Goal: Book appointment/travel/reservation

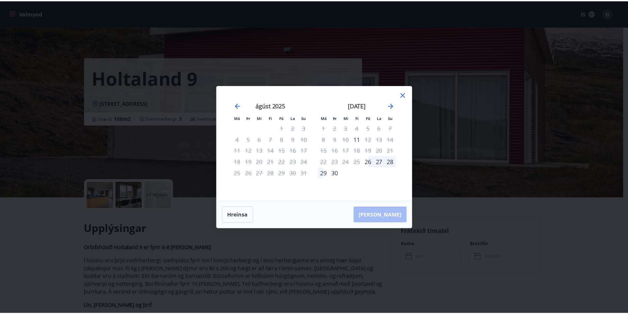
scroll to position [66, 0]
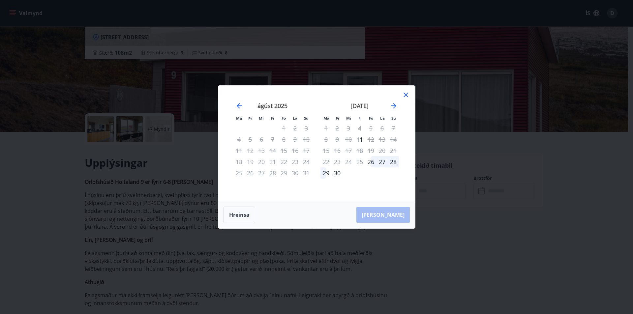
click at [385, 171] on td "Calendar" at bounding box center [382, 173] width 11 height 11
click at [370, 185] on div "[DATE] 1 2 3 4 5 6 7 8 9 10 11 12 13 14 15 16 17 18 19 20 21 22 23 24 25 26 27 …" at bounding box center [359, 148] width 87 height 108
click at [375, 178] on td "Calendar" at bounding box center [370, 173] width 11 height 11
click at [396, 217] on div "[PERSON_NAME]" at bounding box center [316, 214] width 197 height 27
click at [392, 213] on div "[PERSON_NAME]" at bounding box center [316, 214] width 197 height 27
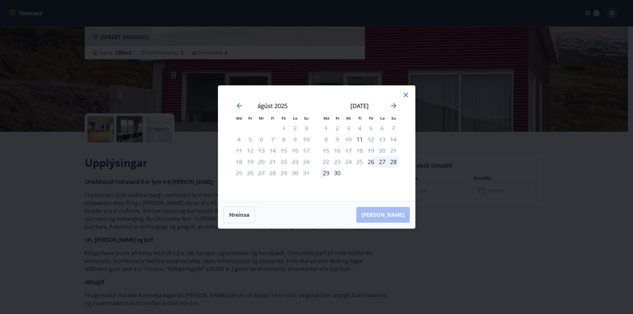
click at [448, 221] on div "Má Þr Mi Fi Fö La Su Má Þr Mi Fi Fö La Su [DATE] 1 2 3 4 5 6 7 8 9 10 11 12 13 …" at bounding box center [316, 157] width 633 height 314
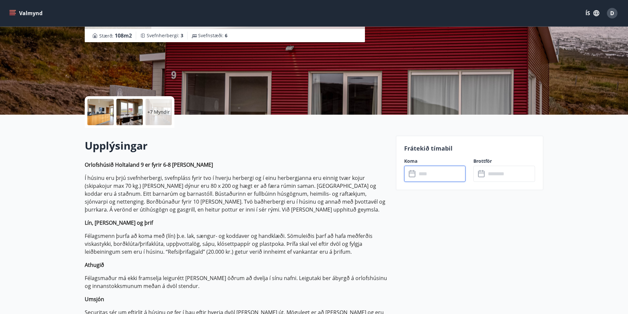
scroll to position [0, 0]
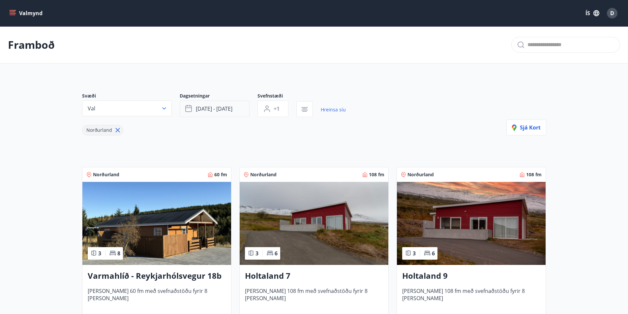
click at [209, 108] on span "[DATE] - [DATE]" at bounding box center [214, 108] width 37 height 7
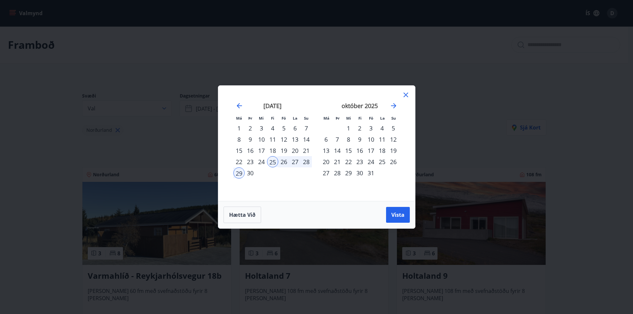
click at [407, 95] on icon at bounding box center [406, 95] width 8 height 8
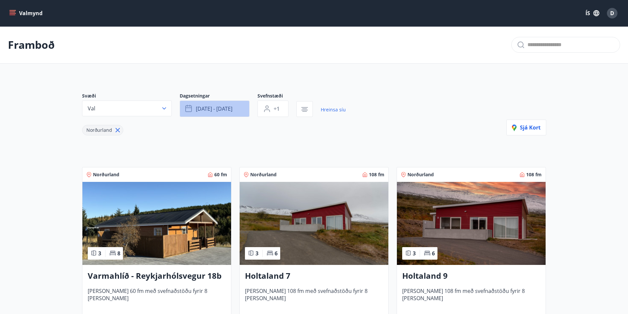
click at [216, 109] on span "[DATE] - [DATE]" at bounding box center [214, 108] width 37 height 7
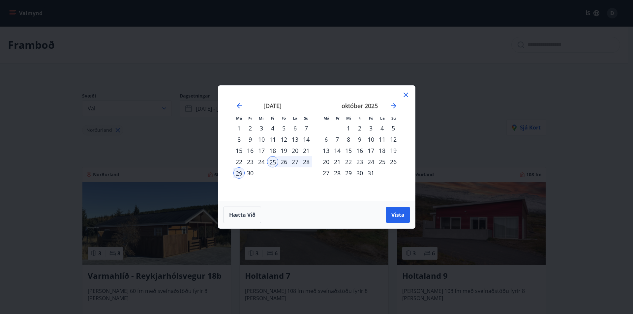
click at [283, 162] on div "26" at bounding box center [283, 161] width 11 height 11
click at [394, 213] on span "Vista" at bounding box center [397, 214] width 13 height 7
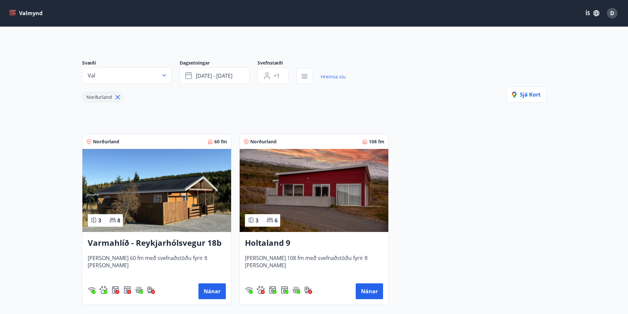
scroll to position [66, 0]
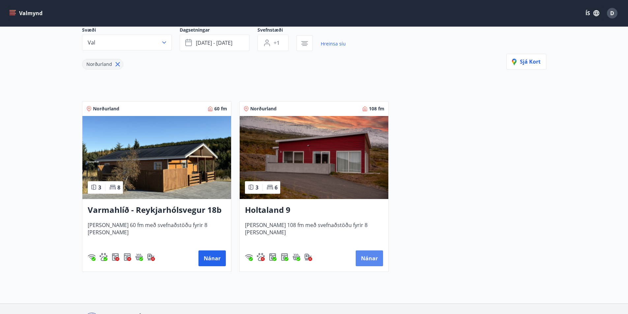
click at [369, 257] on button "Nánar" at bounding box center [369, 259] width 27 height 16
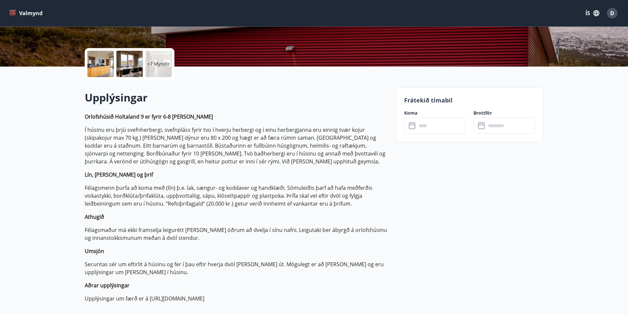
scroll to position [66, 0]
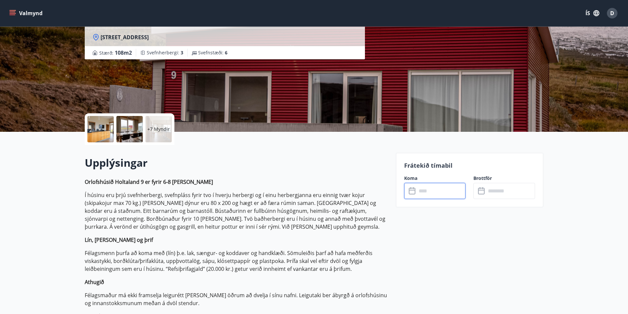
click at [426, 192] on input "text" at bounding box center [441, 191] width 49 height 16
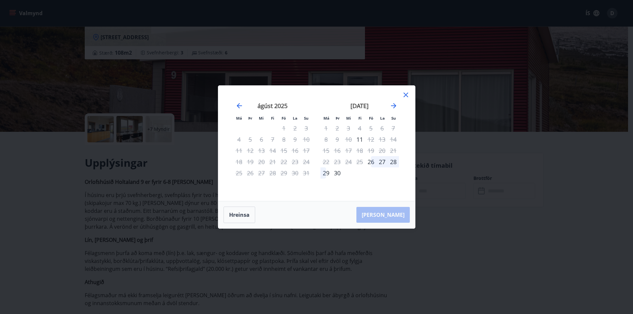
click at [396, 216] on div "[PERSON_NAME]" at bounding box center [316, 214] width 197 height 27
click at [456, 227] on div "Má Þr Mi Fi Fö La Su Má Þr Mi Fi Fö La Su [DATE] 1 2 3 4 5 6 7 8 9 10 11 12 13 …" at bounding box center [316, 157] width 633 height 314
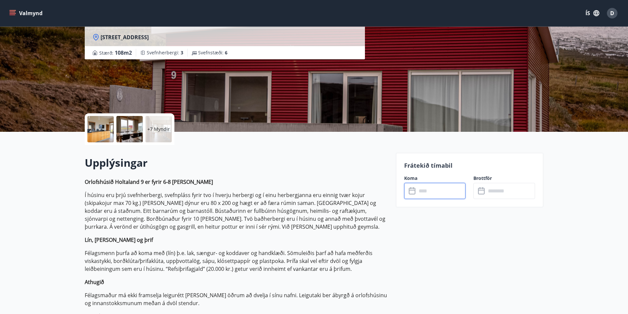
click at [426, 192] on input "text" at bounding box center [441, 191] width 49 height 16
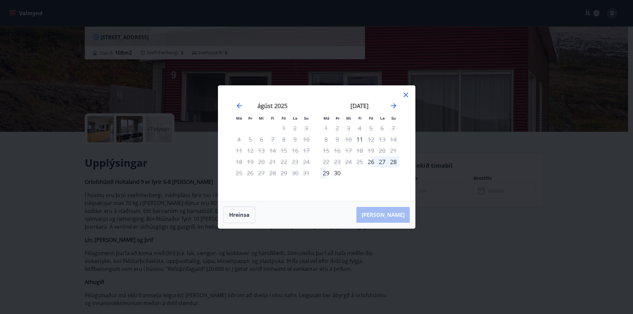
click at [369, 162] on div "26" at bounding box center [370, 161] width 11 height 11
click at [329, 172] on div "29" at bounding box center [326, 173] width 11 height 11
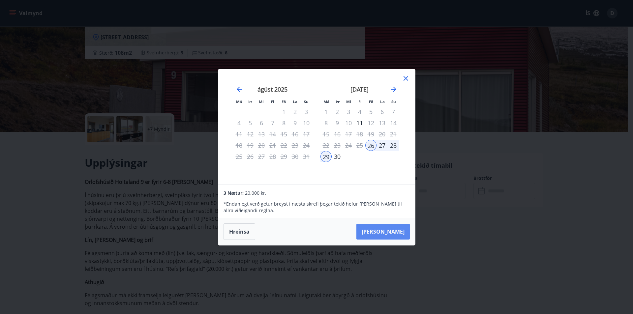
click at [404, 230] on button "[PERSON_NAME]" at bounding box center [382, 232] width 53 height 16
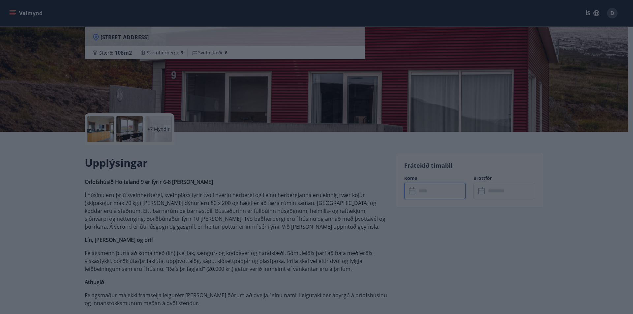
type input "******"
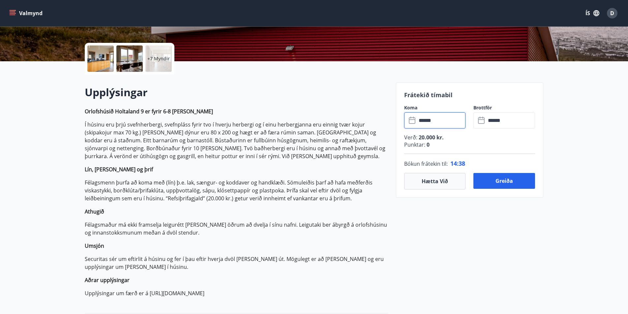
scroll to position [132, 0]
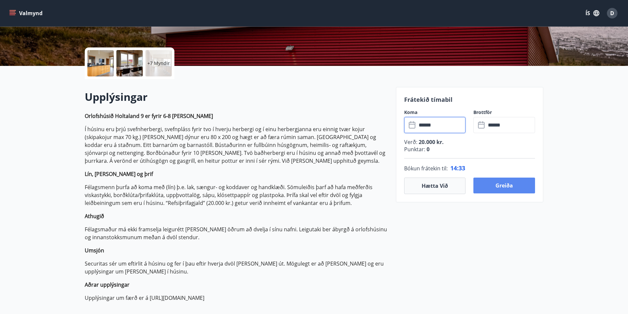
click at [500, 186] on button "Greiða" at bounding box center [505, 186] width 62 height 16
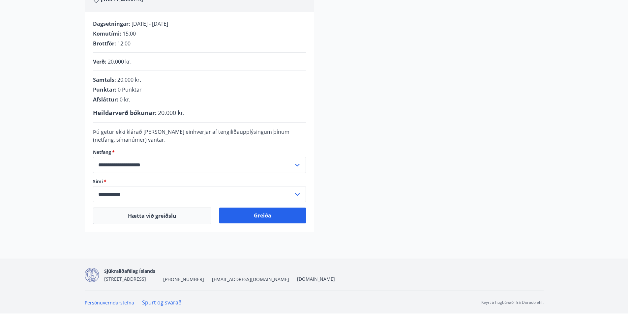
scroll to position [89, 0]
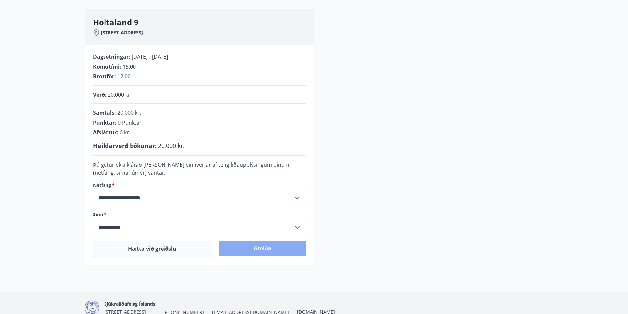
click at [243, 252] on button "Greiða" at bounding box center [262, 249] width 87 height 16
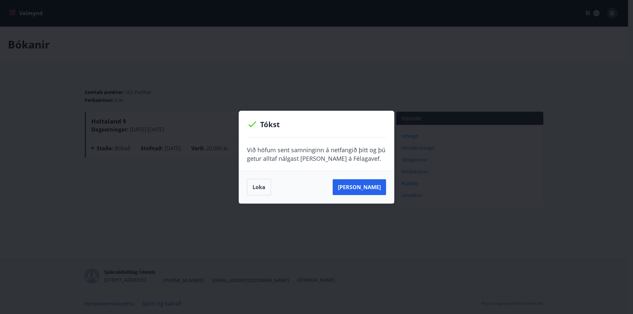
click at [254, 189] on button "Loka" at bounding box center [259, 187] width 24 height 16
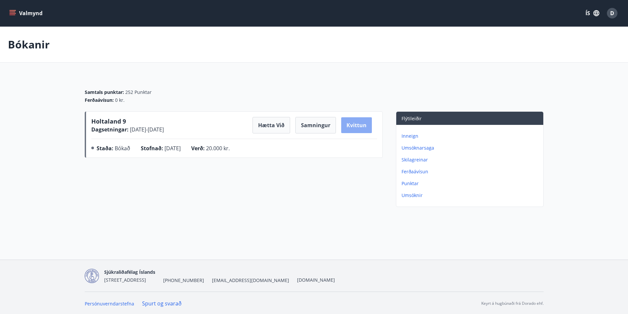
click at [353, 123] on button "Kvittun" at bounding box center [356, 125] width 31 height 16
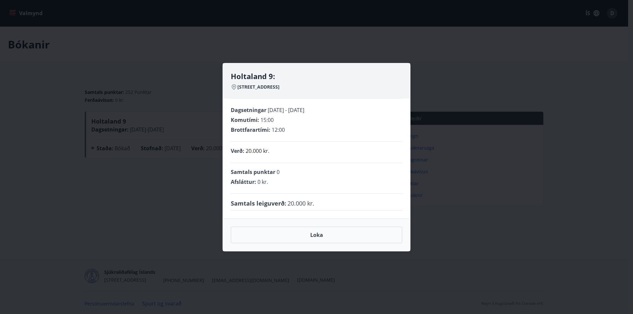
click at [439, 72] on div "Holtaland 9: Holtalandi 9 - 601 Akureyri Dagsetningar 26.09.2025 - 29.09.2025 K…" at bounding box center [316, 157] width 633 height 314
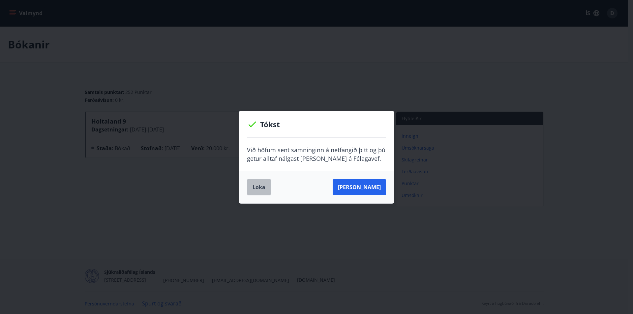
click at [256, 191] on button "Loka" at bounding box center [259, 187] width 24 height 16
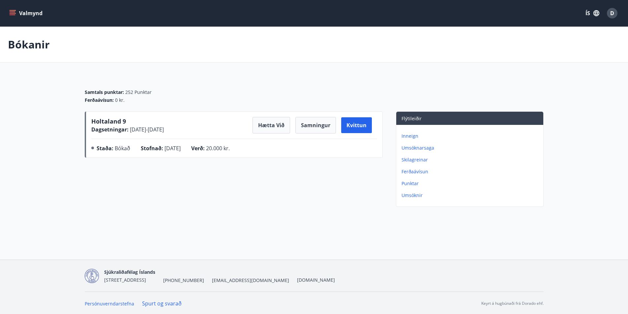
click at [251, 78] on div "Samtals punktar : 252 Punktar Ferðaávísun : 0 kr." at bounding box center [314, 94] width 459 height 36
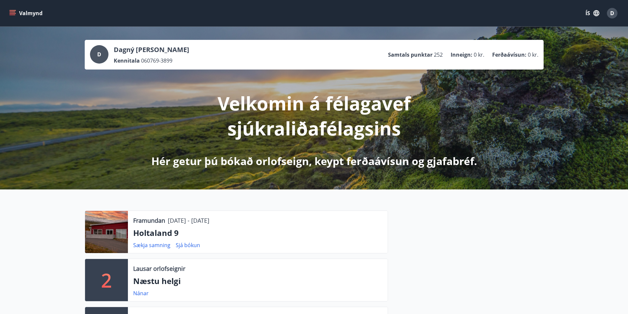
click at [265, 52] on div "D Dagný Hrönn Bjarnadóttir Kennitala 060769-3899 Samtals punktar 252 Inneign : …" at bounding box center [314, 54] width 448 height 19
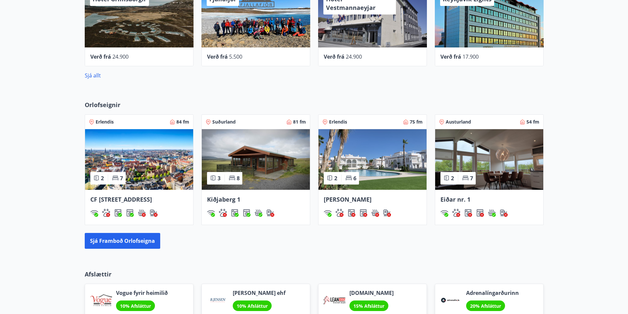
scroll to position [495, 0]
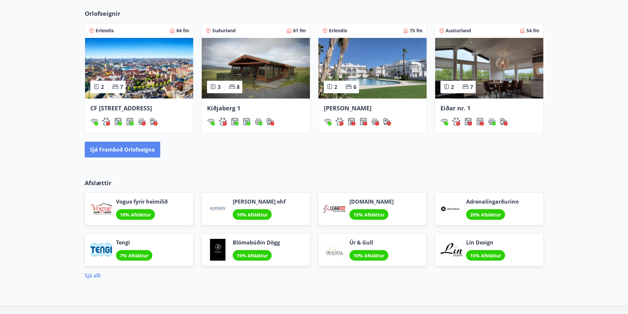
click at [153, 158] on button "Sjá framboð orlofseigna" at bounding box center [123, 150] width 76 height 16
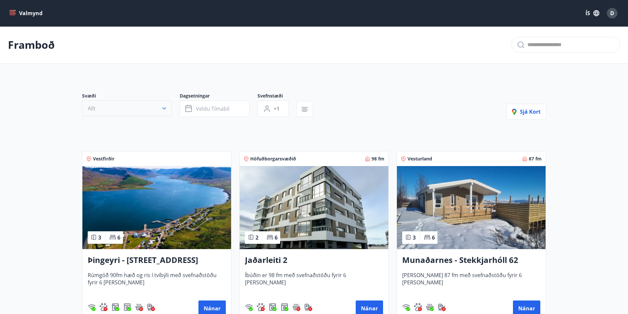
click at [168, 108] on button "Allt" at bounding box center [127, 109] width 90 height 16
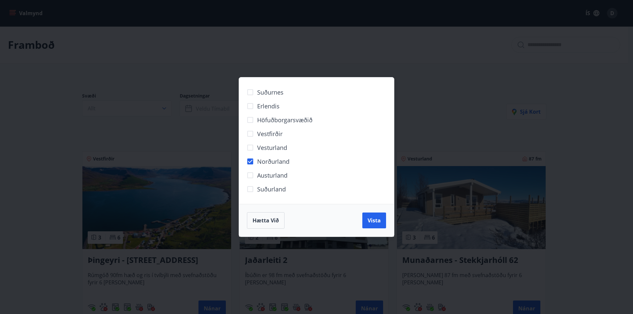
click at [372, 223] on span "Vista" at bounding box center [374, 220] width 13 height 7
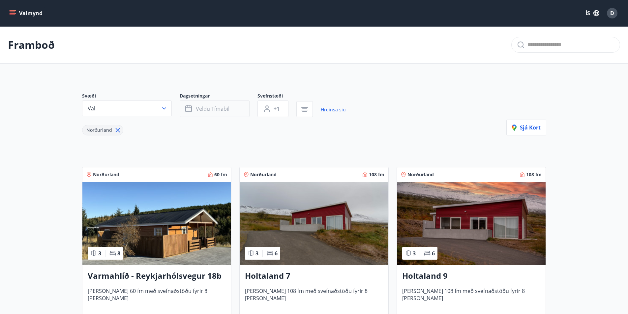
click at [209, 109] on span "Veldu tímabil" at bounding box center [213, 108] width 34 height 7
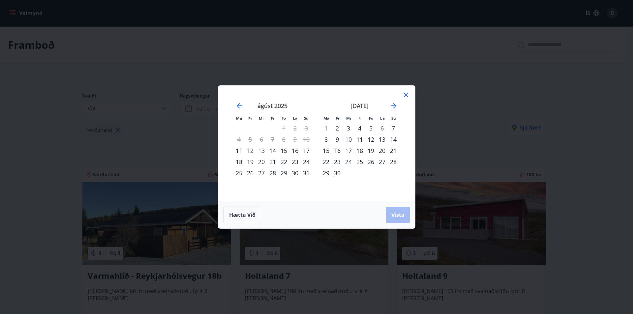
click at [361, 162] on div "25" at bounding box center [359, 161] width 11 height 11
click at [396, 214] on span "Vista" at bounding box center [397, 214] width 13 height 7
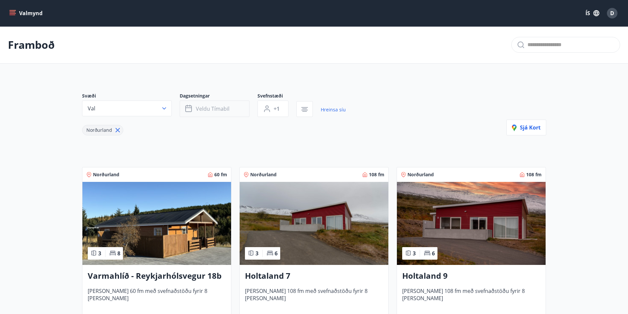
click at [217, 113] on button "Veldu tímabil" at bounding box center [215, 109] width 70 height 16
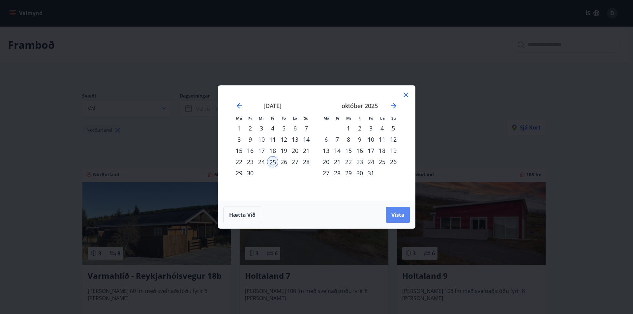
click at [402, 215] on span "Vista" at bounding box center [397, 214] width 13 height 7
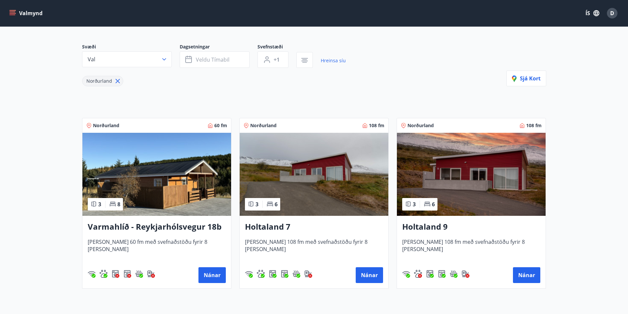
scroll to position [66, 0]
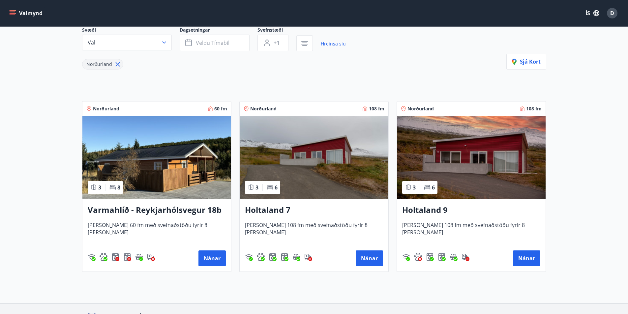
click at [458, 166] on img at bounding box center [471, 157] width 149 height 83
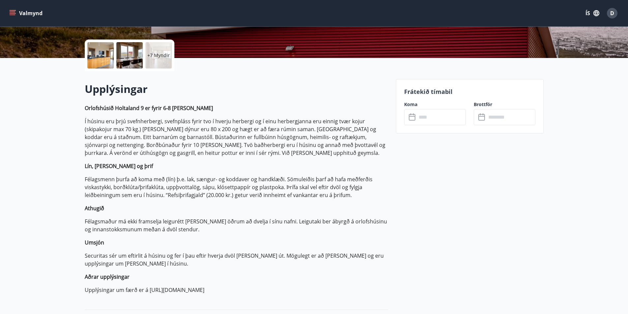
scroll to position [132, 0]
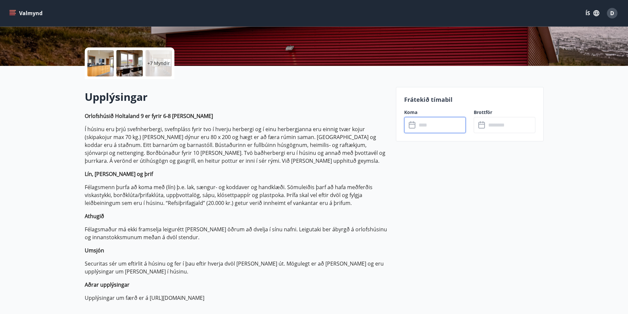
click at [431, 130] on input "text" at bounding box center [441, 125] width 49 height 16
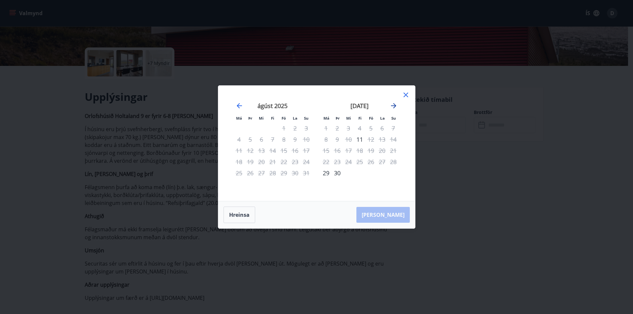
click at [396, 105] on icon "Move forward to switch to the next month." at bounding box center [394, 106] width 8 height 8
click at [241, 106] on icon "Move backward to switch to the previous month." at bounding box center [239, 105] width 5 height 5
drag, startPoint x: 407, startPoint y: 92, endPoint x: 419, endPoint y: 110, distance: 21.5
click at [407, 92] on icon at bounding box center [406, 95] width 8 height 8
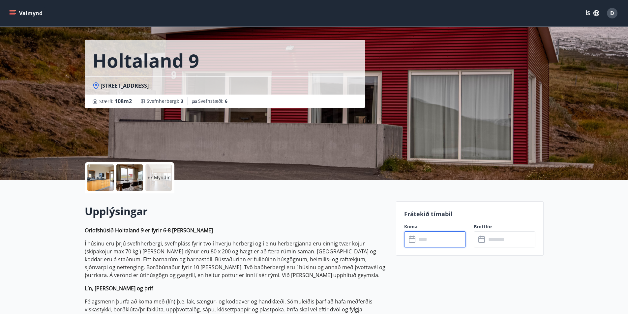
scroll to position [0, 0]
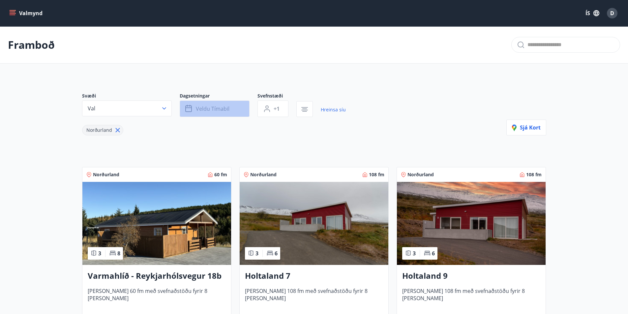
click at [229, 110] on span "Veldu tímabil" at bounding box center [213, 108] width 34 height 7
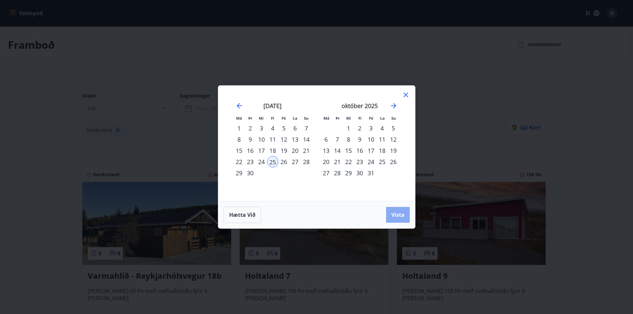
click at [397, 214] on span "Vista" at bounding box center [397, 214] width 13 height 7
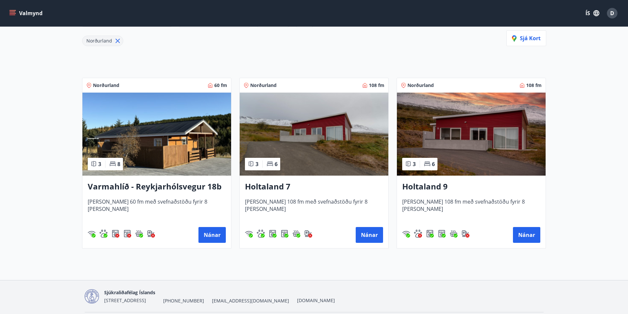
scroll to position [99, 0]
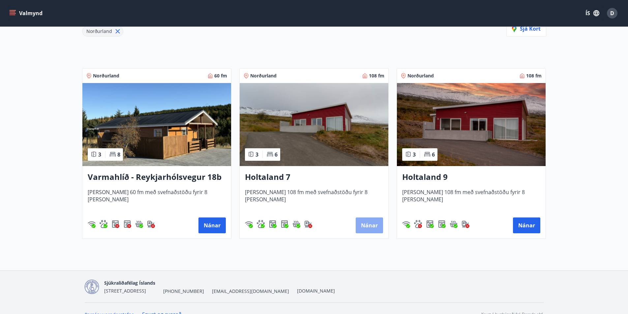
click at [366, 222] on button "Nánar" at bounding box center [369, 226] width 27 height 16
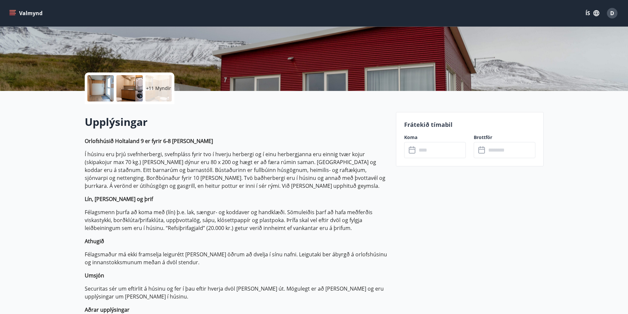
scroll to position [99, 0]
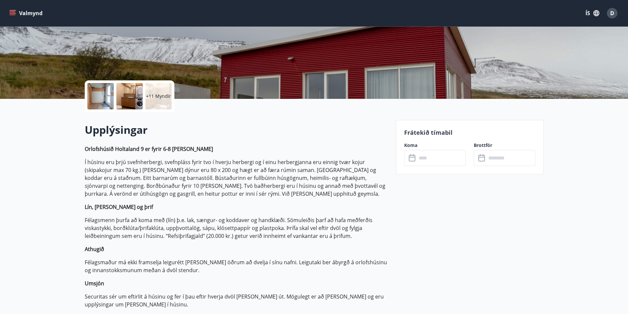
click at [428, 160] on input "text" at bounding box center [441, 158] width 49 height 16
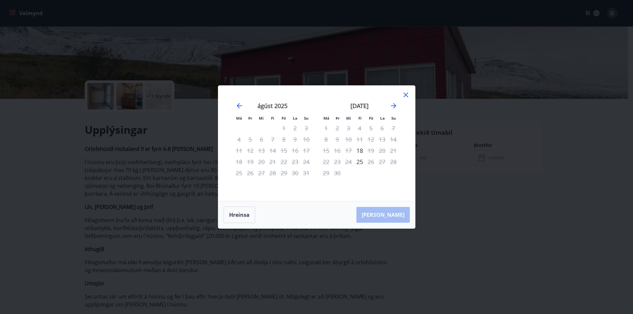
click at [394, 216] on div "[PERSON_NAME]" at bounding box center [316, 214] width 197 height 27
click at [359, 162] on div "25" at bounding box center [359, 161] width 11 height 11
click at [376, 187] on div "[DATE] 1 2 3 4 5 6 7 8 9 10 11 12 13 14 15 16 17 18 19 20 21 22 23 24 25 26 27 …" at bounding box center [359, 148] width 87 height 108
click at [374, 173] on td "Calendar" at bounding box center [370, 173] width 11 height 11
click at [360, 162] on div "25" at bounding box center [359, 161] width 11 height 11
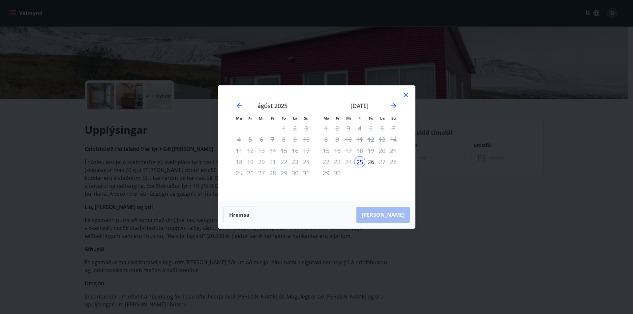
click at [391, 212] on div "[PERSON_NAME]" at bounding box center [316, 214] width 197 height 27
click at [391, 215] on div "[PERSON_NAME]" at bounding box center [316, 214] width 197 height 27
click at [405, 94] on icon at bounding box center [406, 95] width 8 height 8
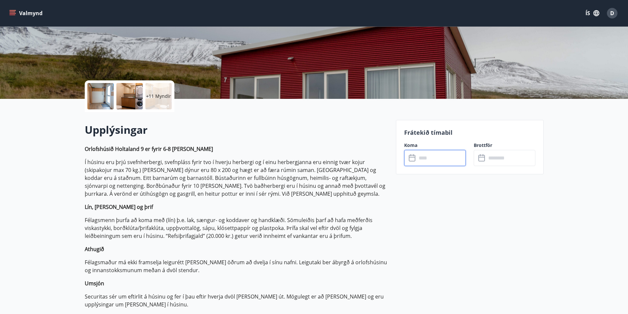
click at [434, 161] on input "text" at bounding box center [441, 158] width 49 height 16
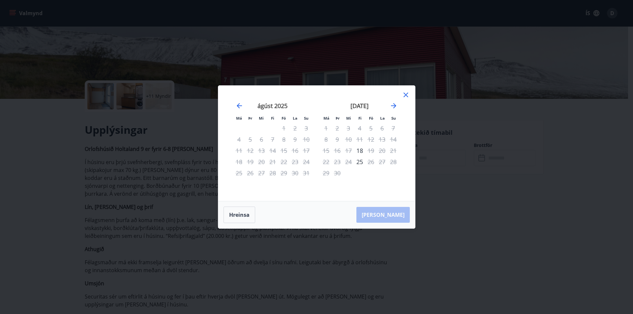
click at [405, 96] on icon at bounding box center [406, 95] width 5 height 5
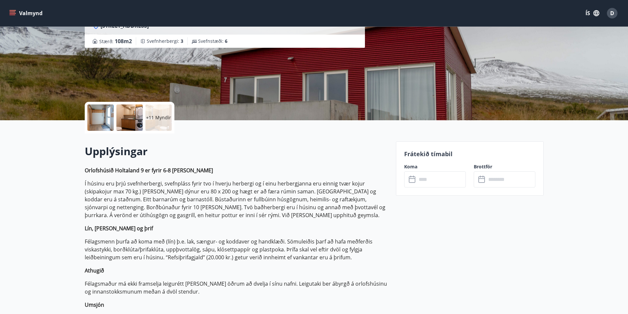
scroll to position [66, 0]
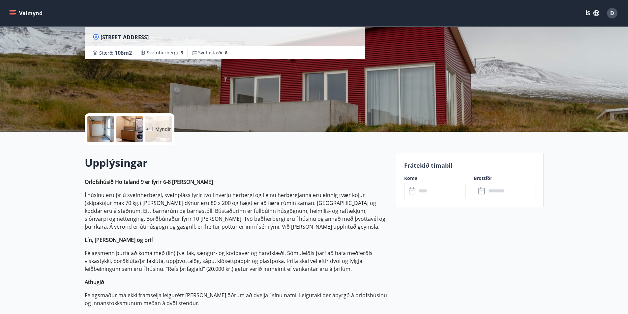
click at [183, 33] on div "Holtalandi 7 - 601 Akureyri" at bounding box center [225, 37] width 280 height 18
click at [422, 196] on input "text" at bounding box center [441, 191] width 49 height 16
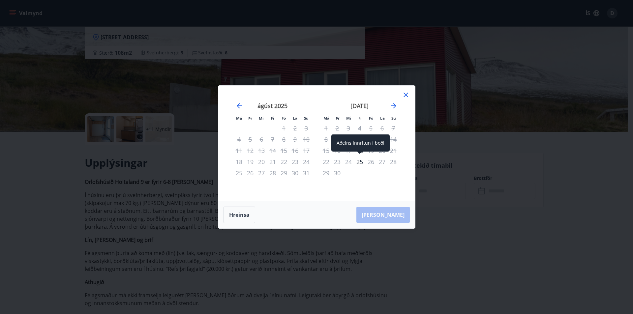
click at [358, 161] on div "25" at bounding box center [359, 161] width 11 height 11
click at [369, 162] on div "26" at bounding box center [370, 161] width 11 height 11
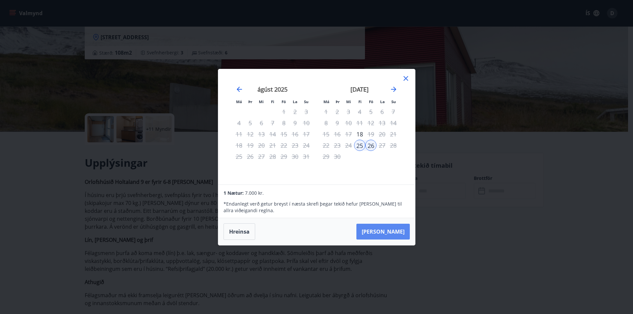
click at [398, 232] on button "[PERSON_NAME]" at bounding box center [382, 232] width 53 height 16
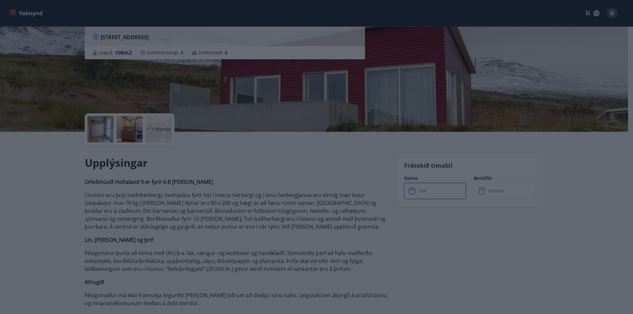
type input "******"
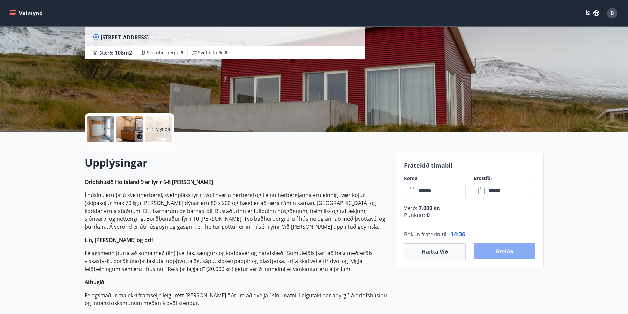
click at [507, 249] on button "Greiða" at bounding box center [505, 252] width 62 height 16
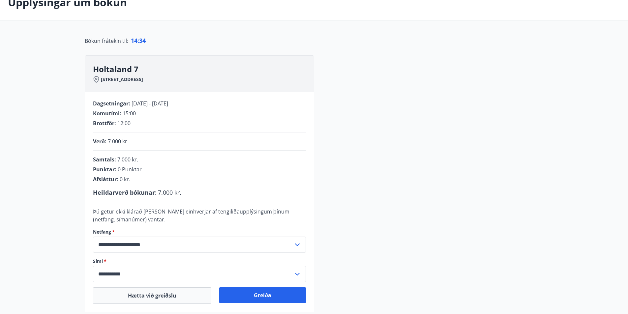
scroll to position [66, 0]
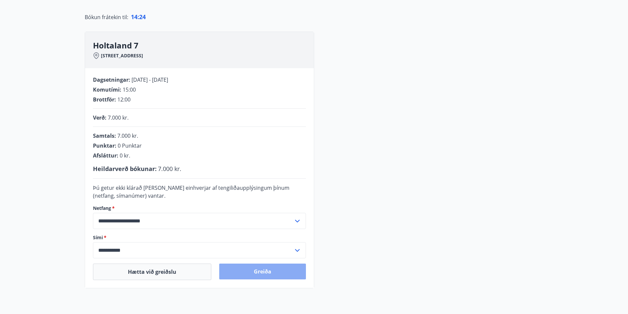
click at [246, 271] on button "Greiða" at bounding box center [262, 272] width 87 height 16
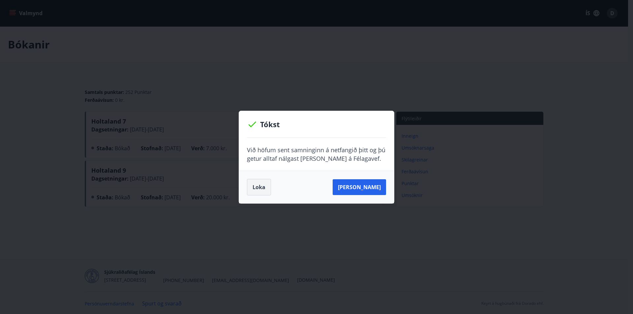
drag, startPoint x: 263, startPoint y: 190, endPoint x: 258, endPoint y: 177, distance: 13.3
click at [262, 190] on button "Loka" at bounding box center [259, 187] width 24 height 16
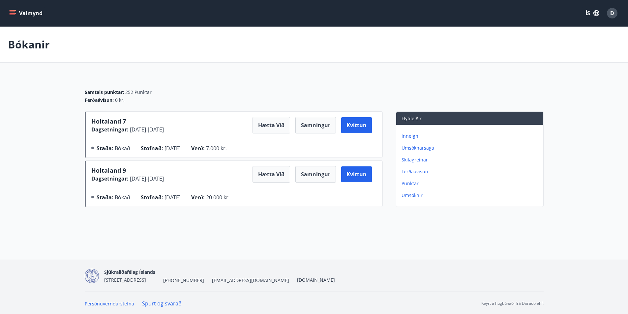
click at [219, 58] on div "Bókanir" at bounding box center [314, 45] width 628 height 36
